Goal: Book appointment/travel/reservation

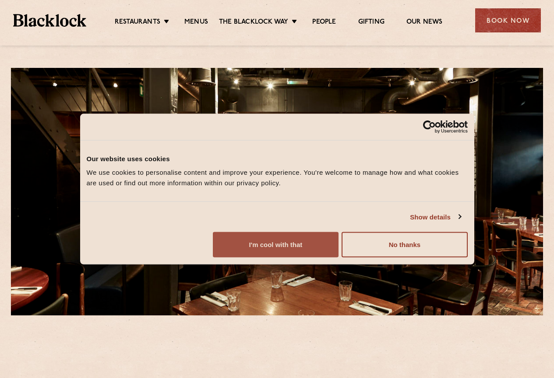
click at [338, 257] on button "I'm cool with that" at bounding box center [276, 244] width 126 height 25
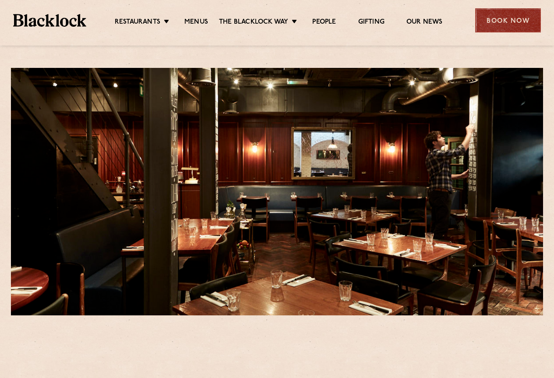
click at [507, 25] on div "Book Now" at bounding box center [508, 20] width 66 height 24
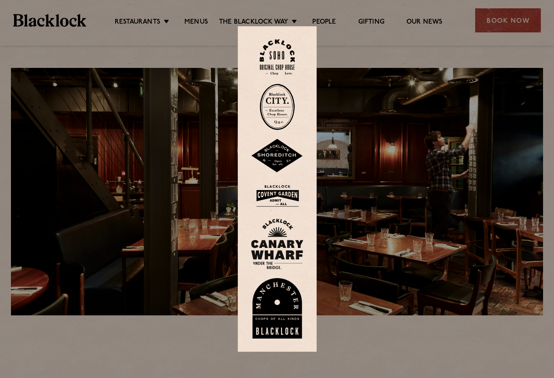
click at [367, 105] on div at bounding box center [277, 189] width 554 height 378
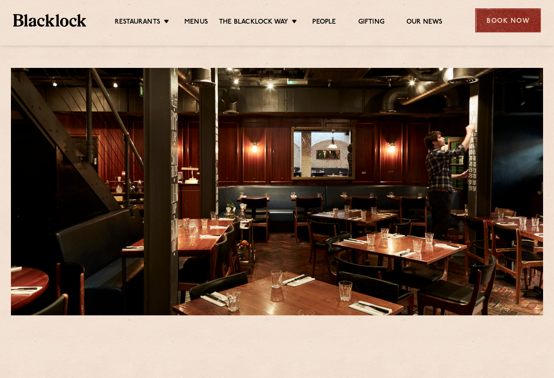
click at [491, 25] on div "Book Now" at bounding box center [508, 20] width 66 height 24
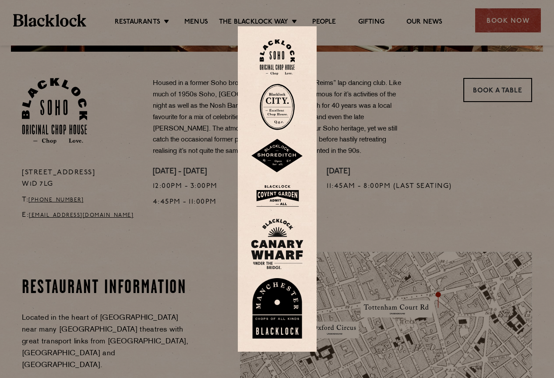
scroll to position [306, 0]
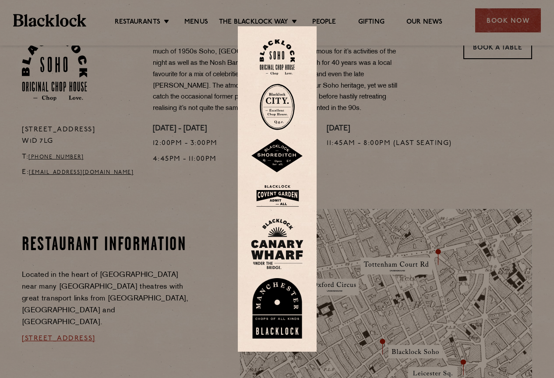
click at [493, 109] on div at bounding box center [277, 189] width 554 height 378
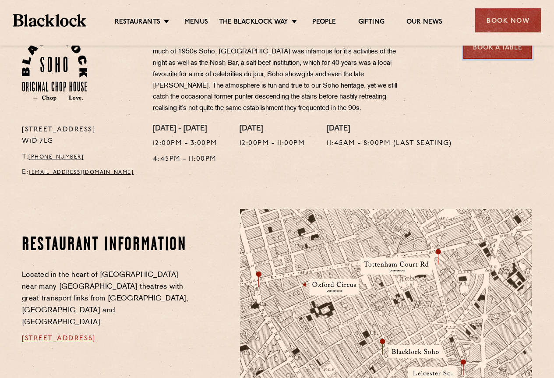
click at [505, 52] on link "Book a Table" at bounding box center [497, 47] width 69 height 24
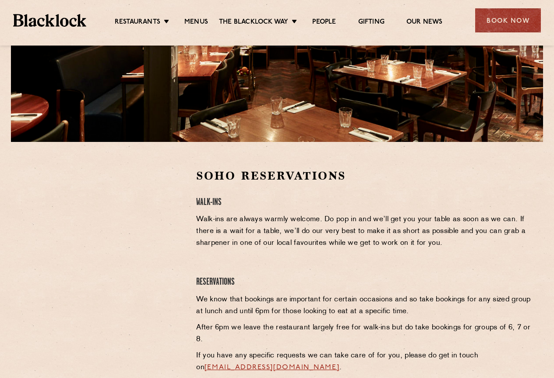
scroll to position [263, 0]
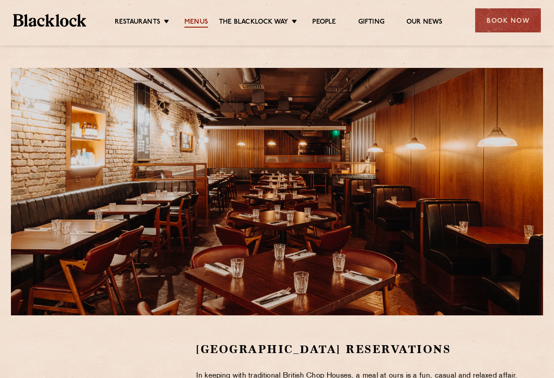
click at [200, 18] on link "Menus" at bounding box center [196, 23] width 24 height 10
